Goal: Task Accomplishment & Management: Use online tool/utility

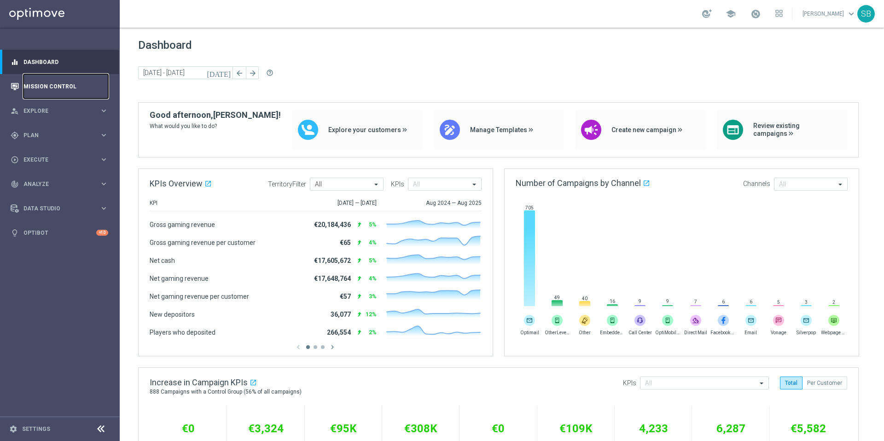
click at [52, 87] on link "Mission Control" at bounding box center [65, 86] width 85 height 24
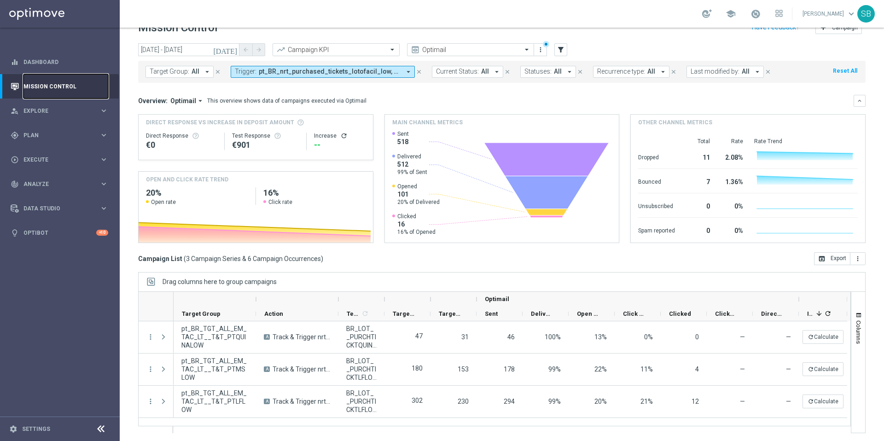
scroll to position [19, 0]
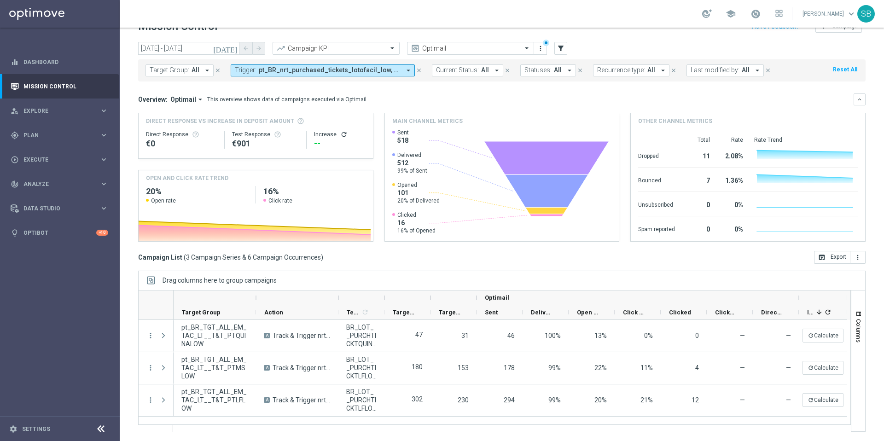
click at [406, 71] on icon "arrow_drop_down" at bounding box center [408, 70] width 8 height 8
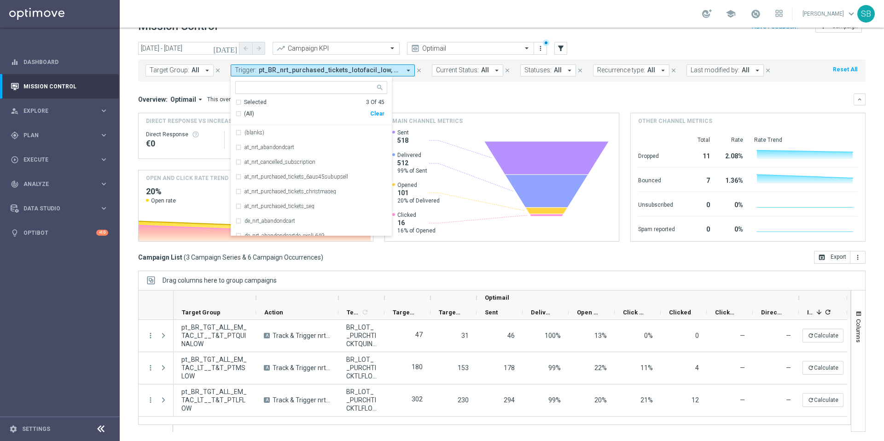
click at [391, 16] on div "school [PERSON_NAME] keyboard_arrow_down SB" at bounding box center [502, 14] width 764 height 28
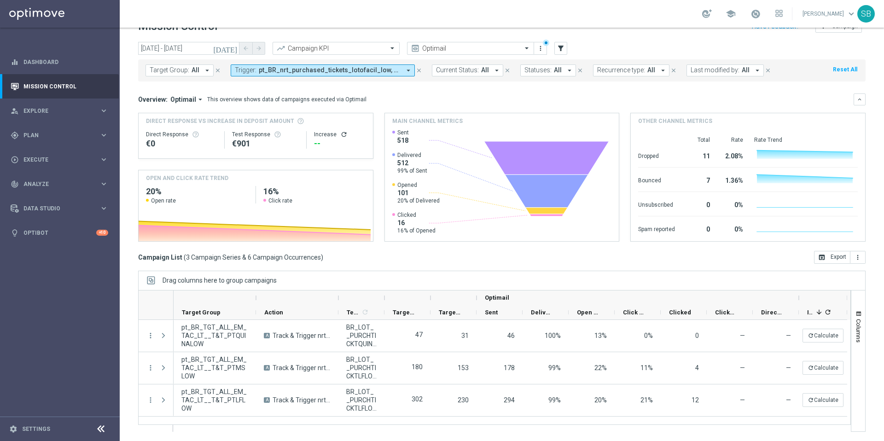
click at [405, 72] on icon "arrow_drop_down" at bounding box center [408, 70] width 8 height 8
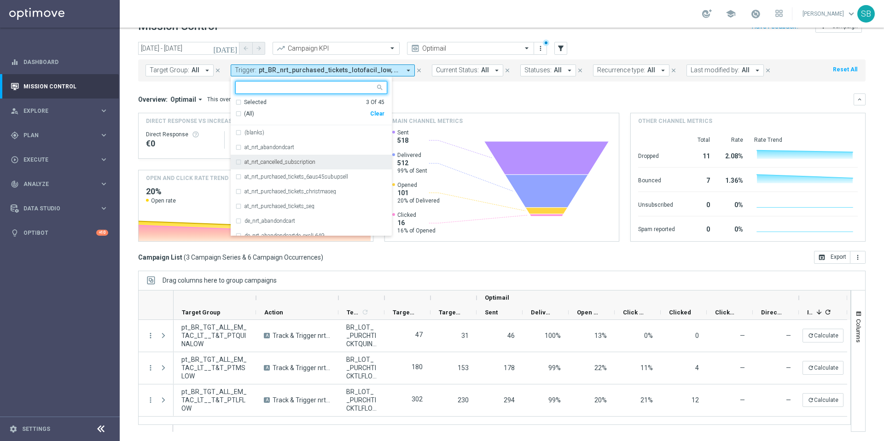
click at [235, 161] on div "at_nrt_cancelled_subscription" at bounding box center [311, 162] width 152 height 15
